Goal: Task Accomplishment & Management: Manage account settings

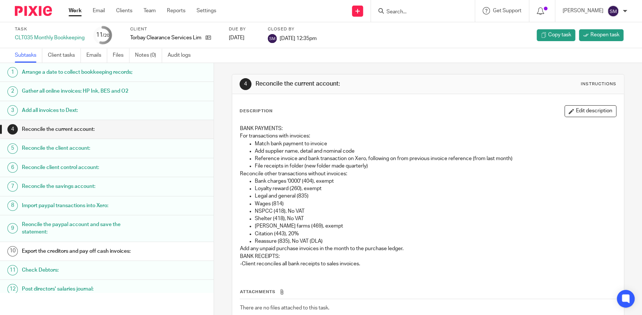
click at [379, 7] on div at bounding box center [422, 10] width 86 height 9
click at [387, 13] on input "Search" at bounding box center [419, 12] width 67 height 7
type input "m"
type input "h"
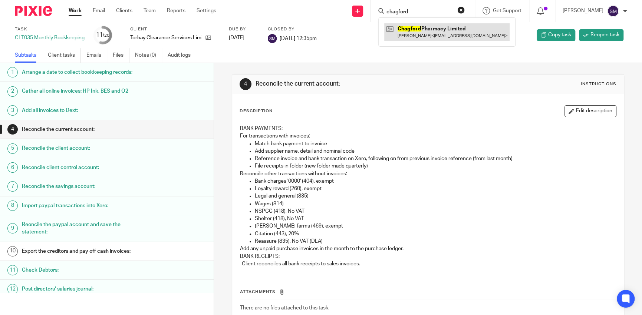
type input "chagford"
click link
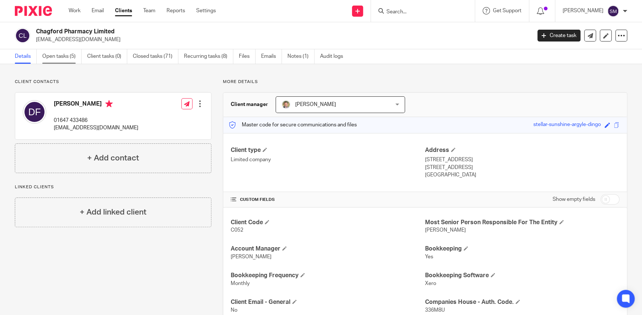
click at [67, 60] on link "Open tasks (5)" at bounding box center [61, 56] width 39 height 14
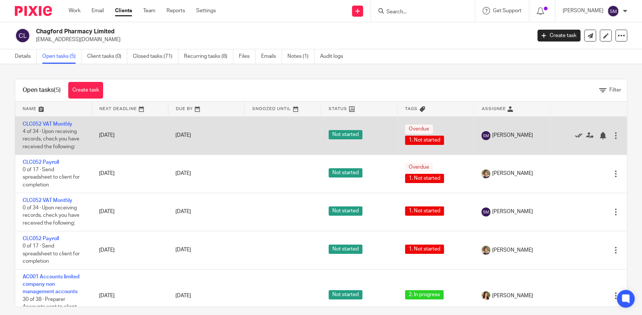
click at [575, 139] on icon at bounding box center [578, 135] width 7 height 7
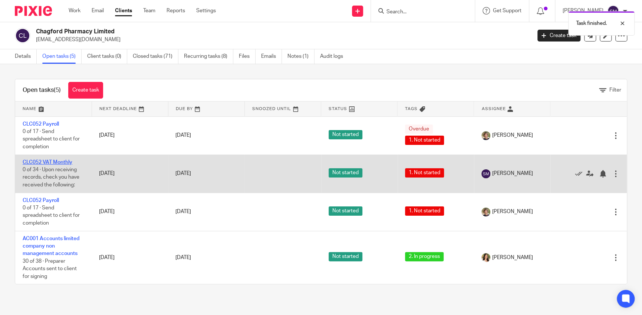
click at [67, 160] on link "CLC052 VAT Monthly" at bounding box center [48, 162] width 50 height 5
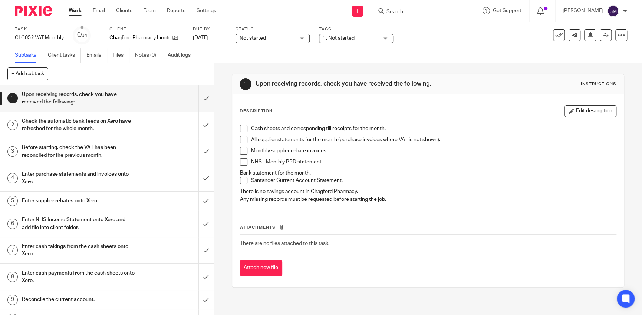
click at [243, 130] on span at bounding box center [243, 128] width 7 height 7
click at [240, 138] on span at bounding box center [243, 139] width 7 height 7
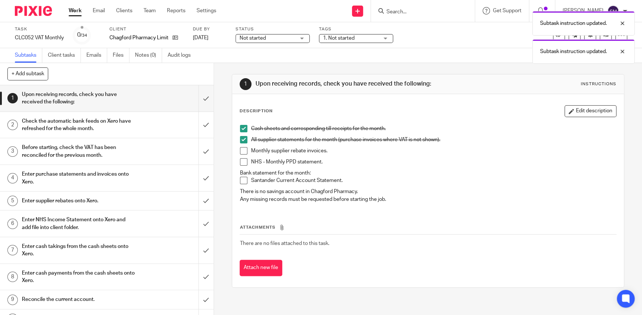
click at [241, 151] on span at bounding box center [243, 150] width 7 height 7
click at [240, 164] on span at bounding box center [243, 161] width 7 height 7
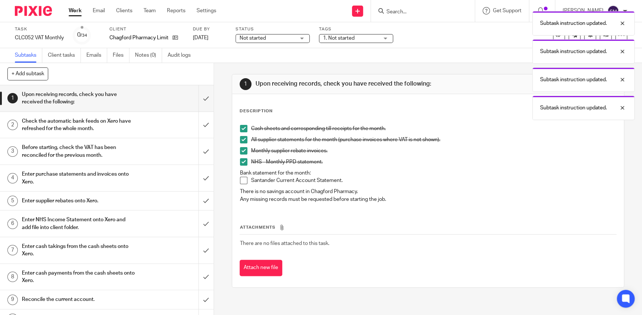
click at [240, 180] on span at bounding box center [243, 180] width 7 height 7
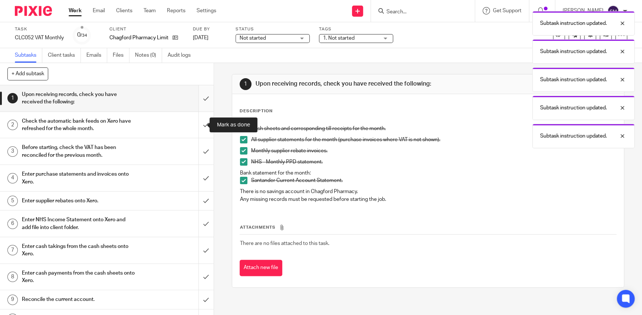
click at [199, 100] on input "submit" at bounding box center [107, 98] width 214 height 26
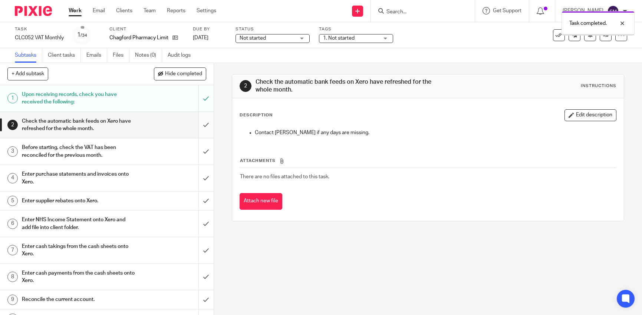
drag, startPoint x: 0, startPoint y: 0, endPoint x: 197, endPoint y: 125, distance: 233.9
click at [197, 125] on input "submit" at bounding box center [107, 125] width 214 height 26
click at [203, 156] on input "submit" at bounding box center [107, 151] width 214 height 26
drag, startPoint x: 197, startPoint y: 177, endPoint x: 192, endPoint y: 183, distance: 8.2
click at [196, 178] on input "submit" at bounding box center [107, 178] width 214 height 26
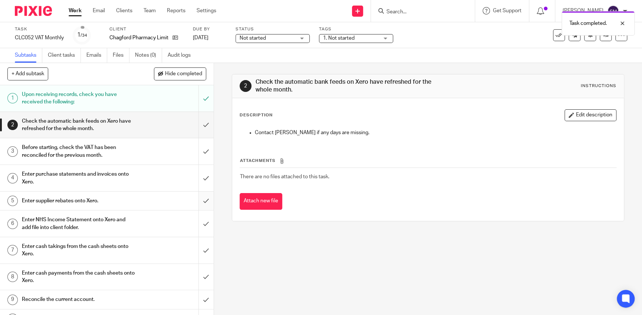
click at [191, 204] on div "5 Enter supplier rebates onto Xero." at bounding box center [107, 201] width 214 height 19
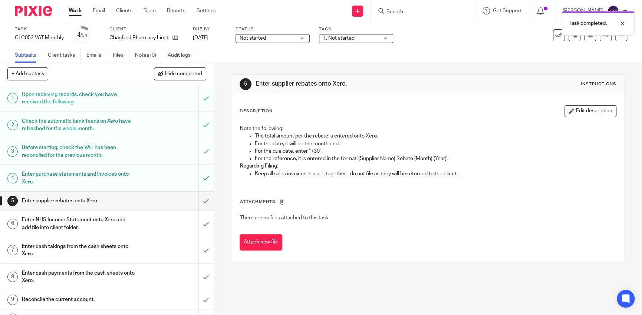
scroll to position [74, 0]
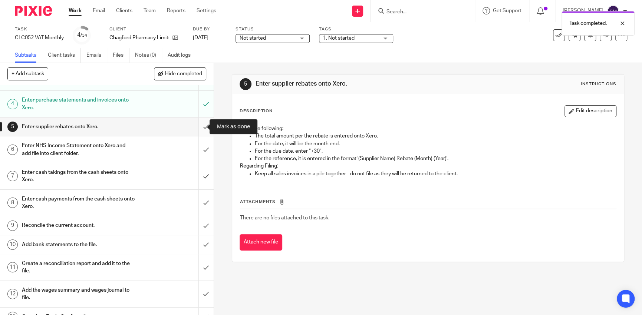
click at [199, 126] on input "submit" at bounding box center [107, 127] width 214 height 19
click at [199, 150] on input "submit" at bounding box center [107, 150] width 214 height 26
click at [199, 181] on input "submit" at bounding box center [107, 176] width 214 height 26
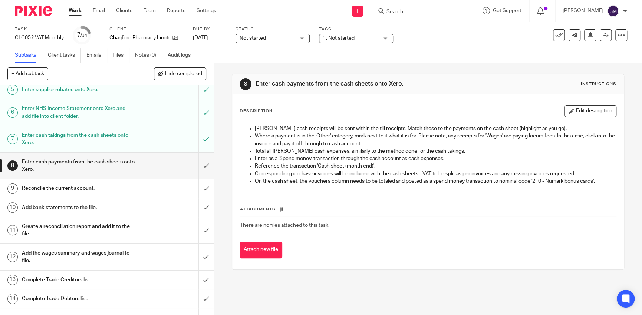
scroll to position [148, 0]
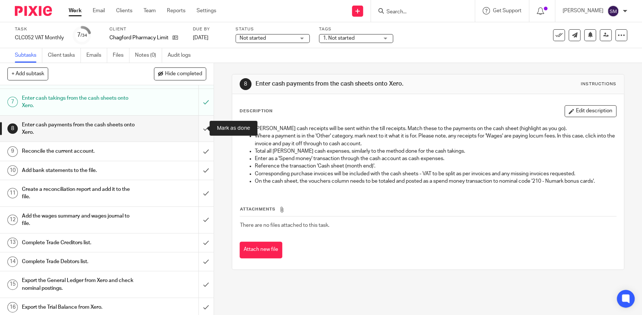
drag, startPoint x: 198, startPoint y: 127, endPoint x: 194, endPoint y: 139, distance: 12.0
click at [198, 129] on input "submit" at bounding box center [107, 129] width 214 height 26
drag, startPoint x: 198, startPoint y: 155, endPoint x: 199, endPoint y: 169, distance: 13.4
click at [199, 156] on input "submit" at bounding box center [107, 151] width 214 height 19
click at [199, 171] on input "submit" at bounding box center [107, 170] width 214 height 19
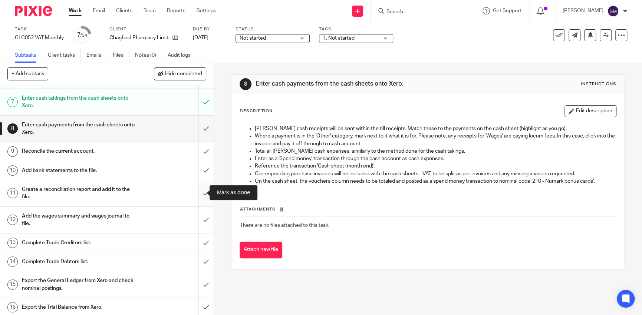
click at [194, 193] on input "submit" at bounding box center [107, 193] width 214 height 26
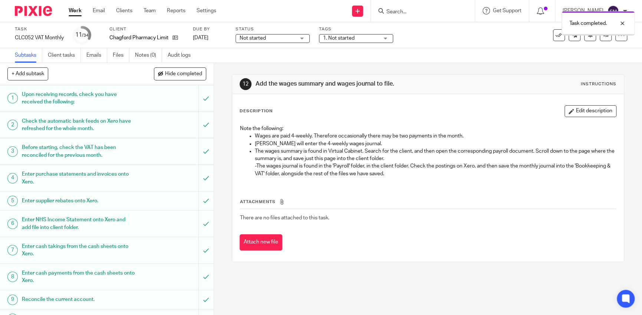
scroll to position [260, 0]
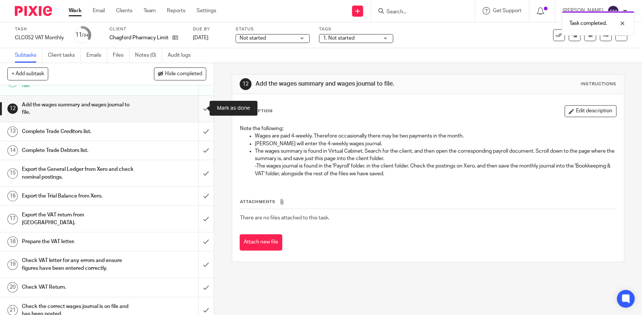
click at [200, 111] on input "submit" at bounding box center [107, 109] width 214 height 26
click at [199, 136] on input "submit" at bounding box center [107, 131] width 214 height 19
click at [199, 151] on input "submit" at bounding box center [107, 150] width 214 height 19
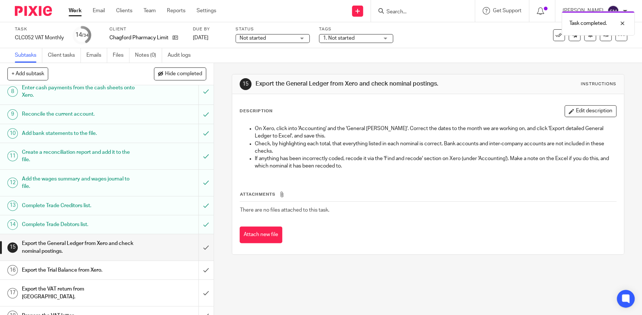
scroll to position [223, 0]
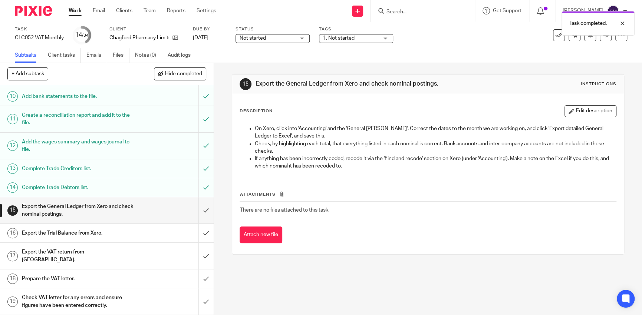
click at [272, 39] on span "Not started" at bounding box center [268, 39] width 56 height 8
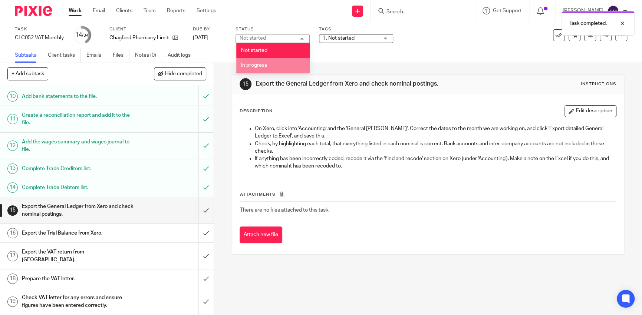
click at [270, 67] on li "In progress" at bounding box center [272, 65] width 73 height 15
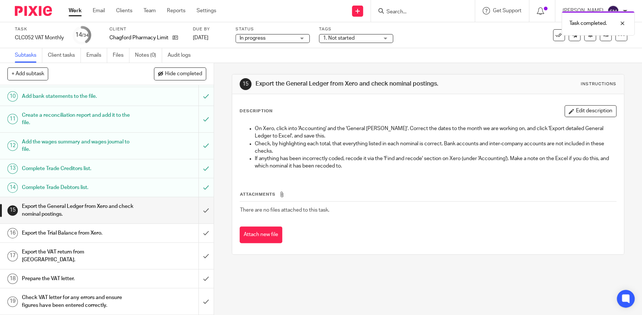
click at [357, 33] on div "Task completed." at bounding box center [478, 21] width 314 height 28
click at [355, 39] on span "1. Not started" at bounding box center [339, 38] width 32 height 5
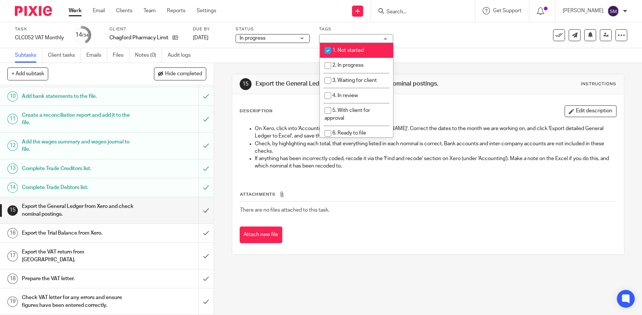
drag, startPoint x: 325, startPoint y: 50, endPoint x: 325, endPoint y: 56, distance: 5.6
click at [325, 50] on input "checkbox" at bounding box center [328, 50] width 14 height 14
checkbox input "false"
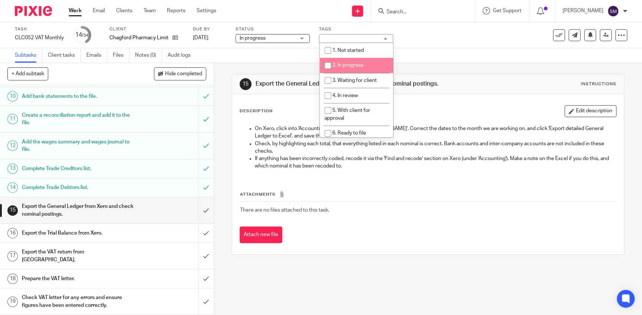
click at [328, 66] on input "checkbox" at bounding box center [328, 66] width 14 height 14
checkbox input "true"
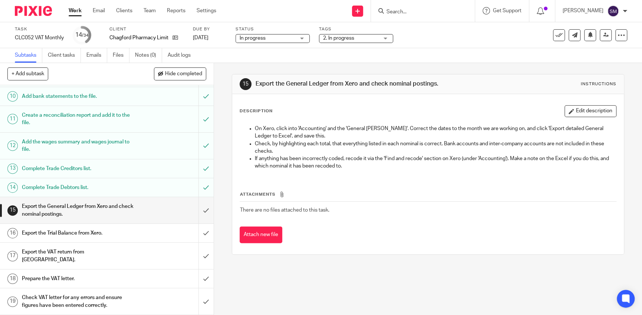
click at [285, 139] on p "On Xero, click into 'Accounting' and the 'General Ledger'. Correct the dates to…" at bounding box center [435, 132] width 361 height 15
click at [194, 208] on input "submit" at bounding box center [107, 210] width 214 height 26
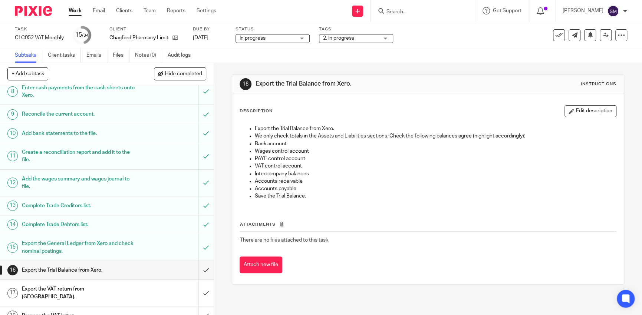
scroll to position [297, 0]
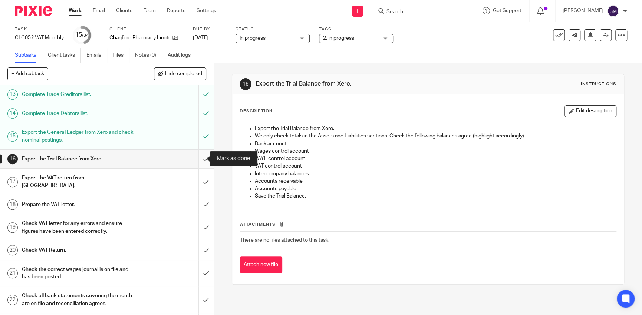
click at [196, 156] on input "submit" at bounding box center [107, 159] width 214 height 19
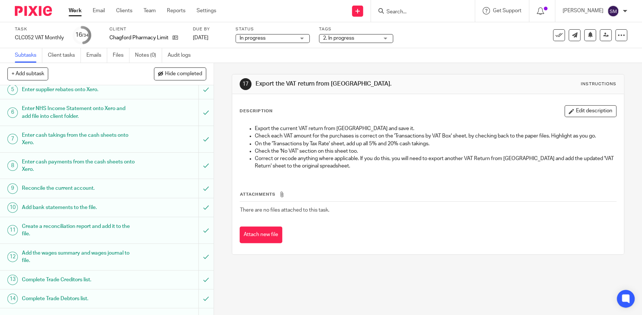
scroll to position [297, 0]
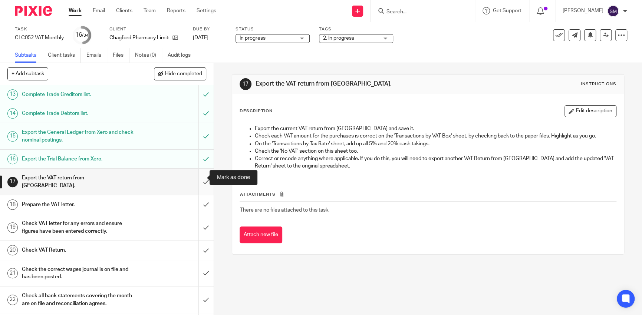
click at [195, 177] on input "submit" at bounding box center [107, 182] width 214 height 26
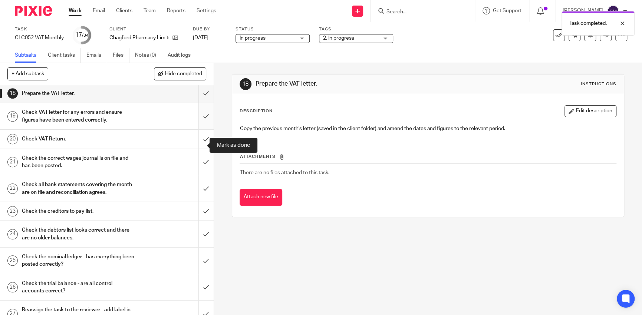
scroll to position [371, 0]
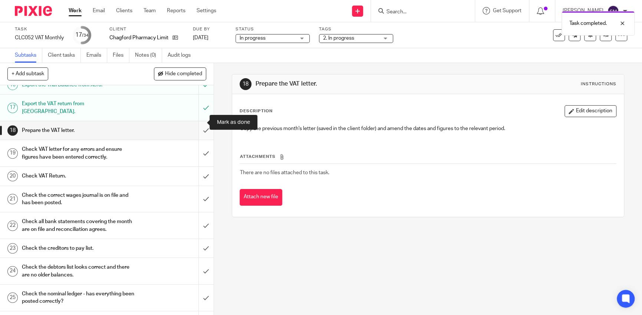
click at [197, 126] on input "submit" at bounding box center [107, 130] width 214 height 19
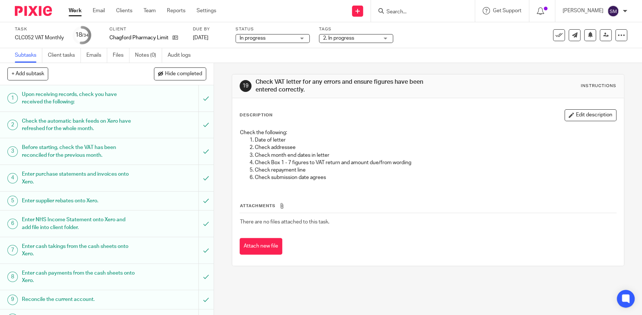
click at [401, 16] on div at bounding box center [423, 11] width 104 height 22
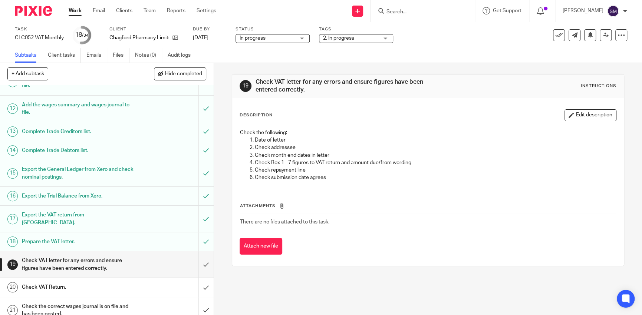
scroll to position [371, 0]
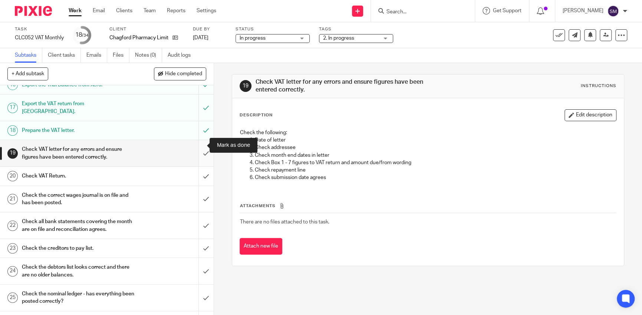
click at [197, 147] on input "submit" at bounding box center [107, 153] width 214 height 26
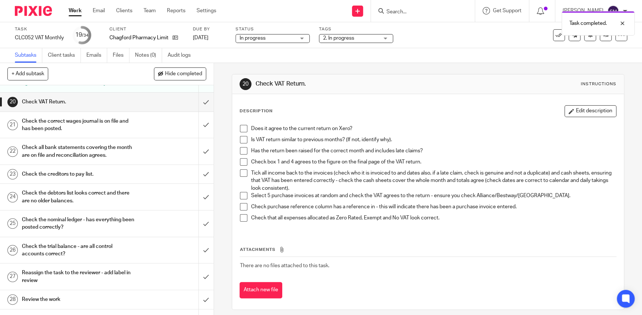
scroll to position [371, 0]
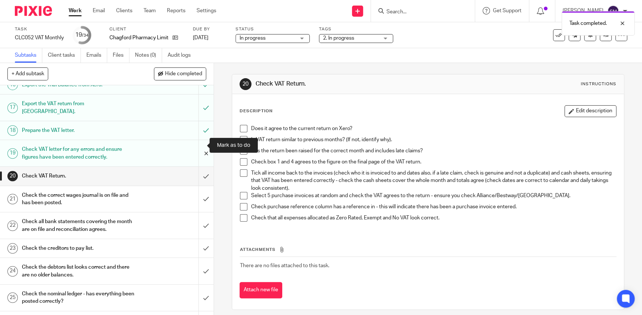
click at [196, 145] on input "submit" at bounding box center [107, 153] width 214 height 26
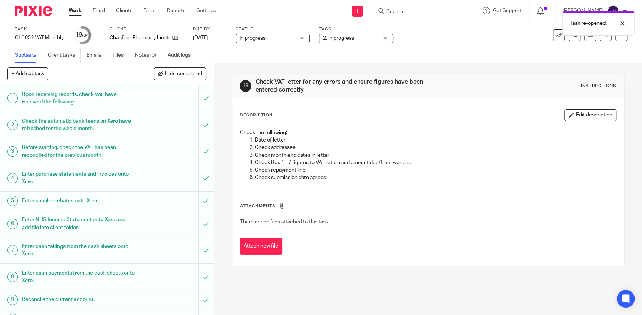
click at [392, 12] on div "Task re-opened." at bounding box center [478, 21] width 314 height 28
click at [393, 16] on div "Task re-opened." at bounding box center [478, 21] width 314 height 28
click at [381, 12] on div "Task re-opened." at bounding box center [478, 21] width 314 height 28
click at [397, 12] on div "Task re-opened." at bounding box center [478, 21] width 314 height 28
click at [394, 6] on div at bounding box center [423, 11] width 104 height 22
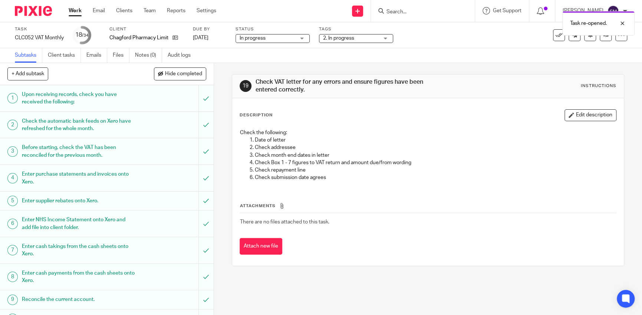
drag, startPoint x: 392, startPoint y: 5, endPoint x: 389, endPoint y: 8, distance: 4.5
click at [392, 5] on div at bounding box center [423, 11] width 104 height 22
drag, startPoint x: 389, startPoint y: 8, endPoint x: 386, endPoint y: 10, distance: 4.0
click at [386, 10] on div "Task re-opened." at bounding box center [478, 21] width 314 height 28
drag, startPoint x: 380, startPoint y: 12, endPoint x: 376, endPoint y: 12, distance: 4.5
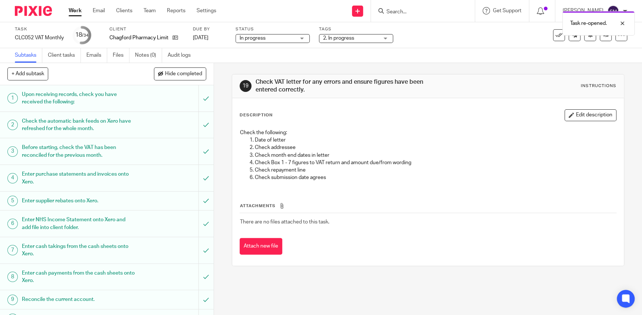
click at [380, 12] on div "Task re-opened." at bounding box center [478, 21] width 314 height 28
click at [373, 12] on div "Task re-opened." at bounding box center [478, 21] width 314 height 28
click at [389, 11] on input "Search" at bounding box center [419, 12] width 67 height 7
click at [393, 10] on input "Search" at bounding box center [419, 12] width 67 height 7
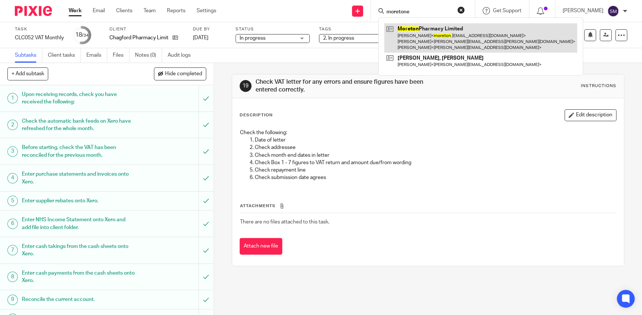
type input "moretone"
click at [412, 40] on link at bounding box center [480, 37] width 193 height 29
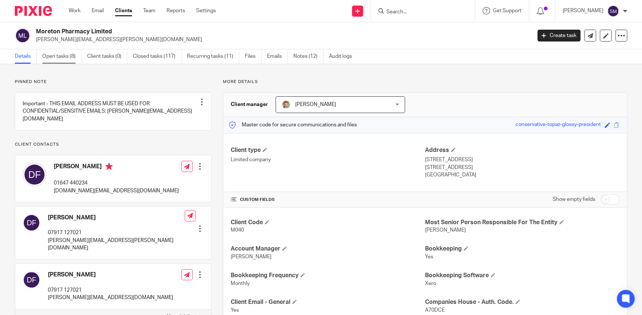
click at [56, 59] on link "Open tasks (8)" at bounding box center [61, 56] width 39 height 14
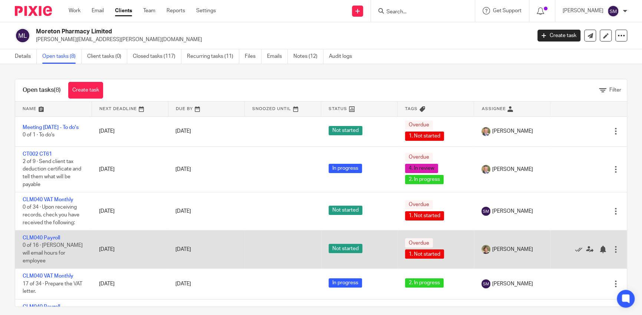
scroll to position [107, 0]
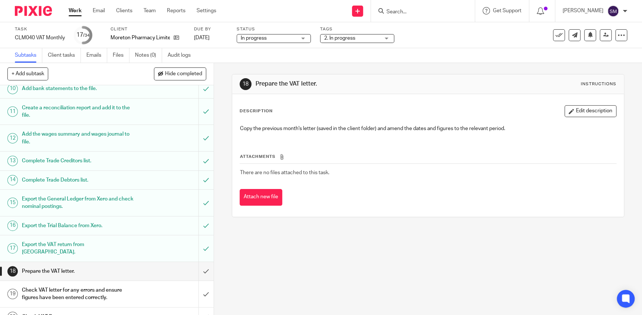
scroll to position [334, 0]
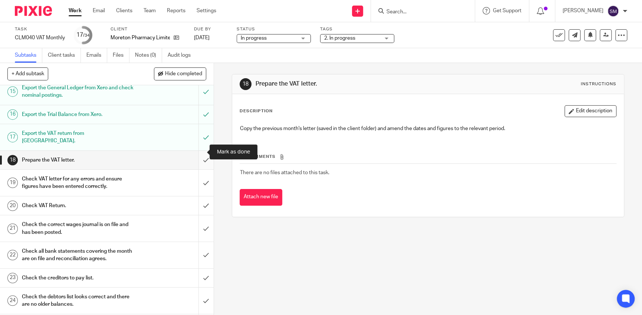
click at [196, 151] on input "submit" at bounding box center [107, 160] width 214 height 19
